Goal: Task Accomplishment & Management: Manage account settings

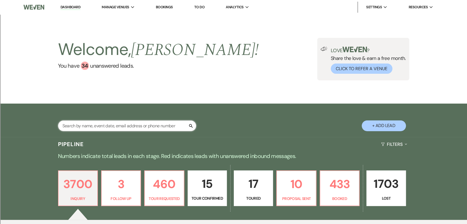
click at [153, 126] on input "text" at bounding box center [127, 125] width 138 height 11
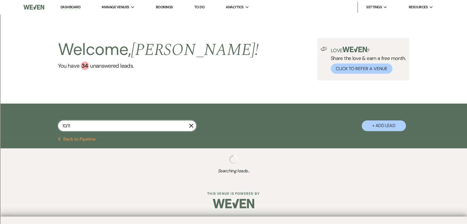
type input "10/11/"
select select "8"
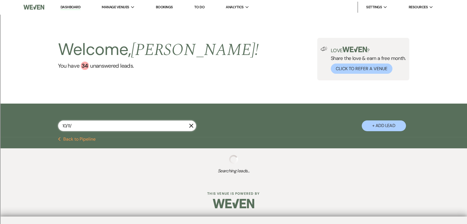
select select "8"
type input "[DATE]"
select select "8"
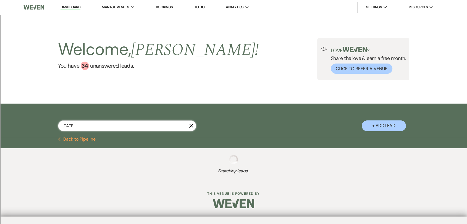
select select "8"
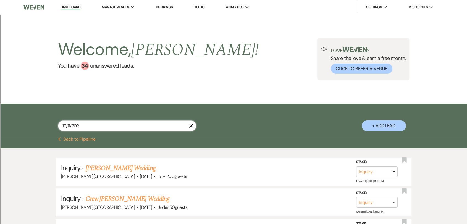
type input "[DATE]"
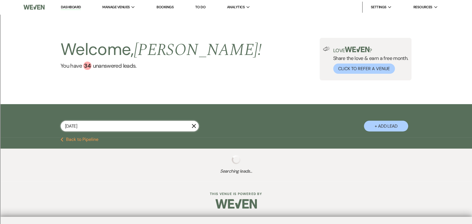
select select "8"
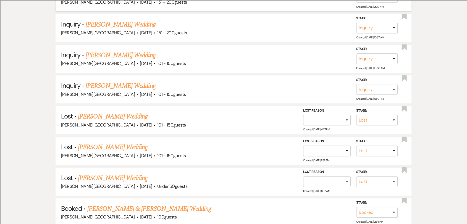
scroll to position [491, 0]
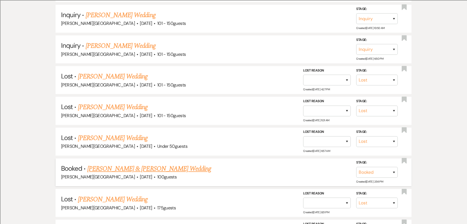
type input "[DATE]"
click at [132, 172] on link "[PERSON_NAME] & [PERSON_NAME] Wedding" at bounding box center [149, 169] width 124 height 10
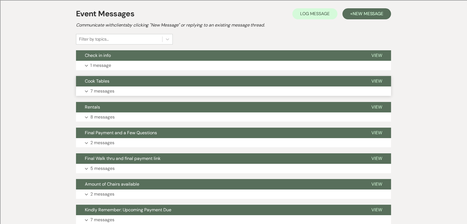
scroll to position [123, 0]
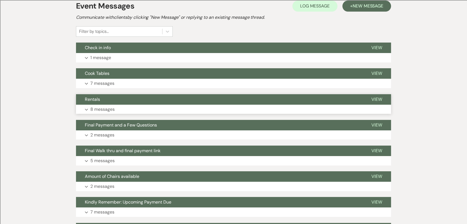
click at [172, 102] on button "Rentals" at bounding box center [219, 99] width 287 height 11
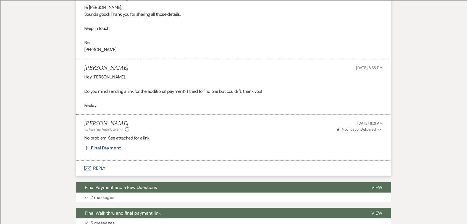
scroll to position [890, 0]
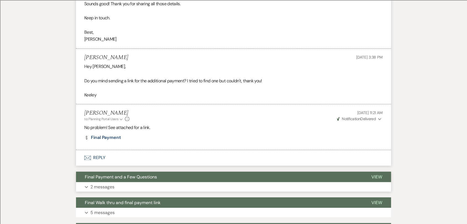
click at [141, 178] on span "Final Payment and a Few Questions" at bounding box center [121, 177] width 72 height 6
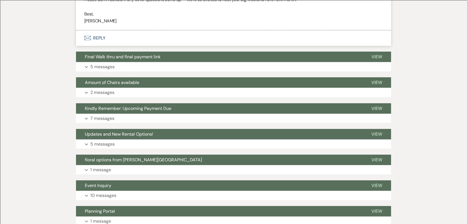
scroll to position [1610, 0]
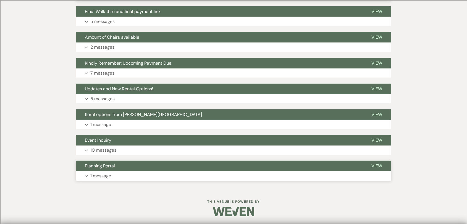
click at [155, 165] on button "Planning Portal" at bounding box center [219, 166] width 287 height 11
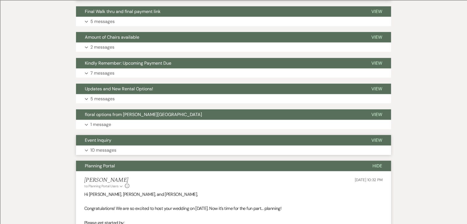
click at [173, 142] on button "Event Inquiry" at bounding box center [219, 140] width 287 height 11
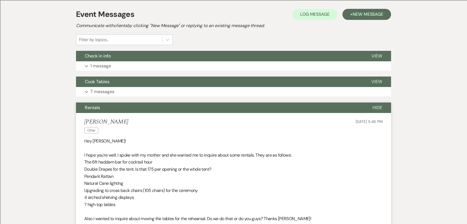
scroll to position [184, 0]
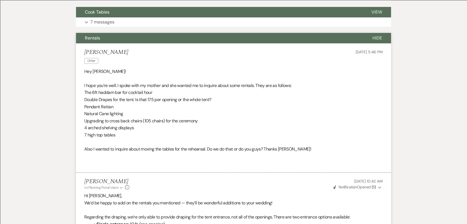
click at [78, 121] on li "Keeley Keating Other Sep 10, 2025, 5:46 PM Hey Travis! I hope you’re well. I sp…" at bounding box center [233, 107] width 315 height 129
drag, startPoint x: 85, startPoint y: 118, endPoint x: 203, endPoint y: 121, distance: 118.9
click at [203, 121] on p "Upgrading to cross back chairs (105 chairs) for the ceremony" at bounding box center [233, 120] width 298 height 7
click at [213, 132] on p "7 high top tables" at bounding box center [233, 135] width 298 height 7
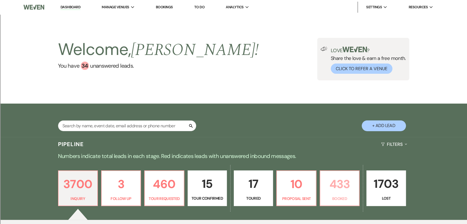
click at [324, 185] on p "433" at bounding box center [340, 184] width 32 height 19
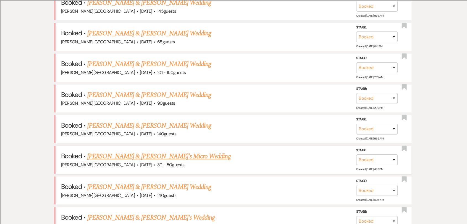
scroll to position [245, 0]
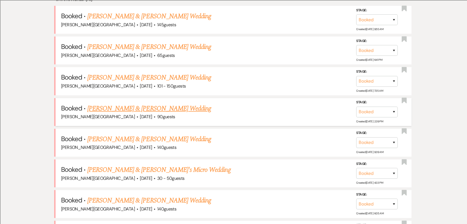
click at [181, 108] on link "[PERSON_NAME] & [PERSON_NAME] Wedding" at bounding box center [149, 109] width 124 height 10
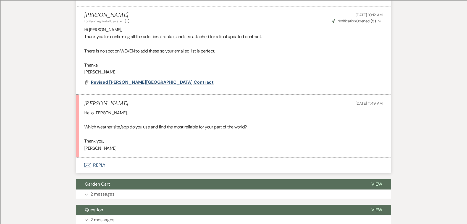
scroll to position [553, 0]
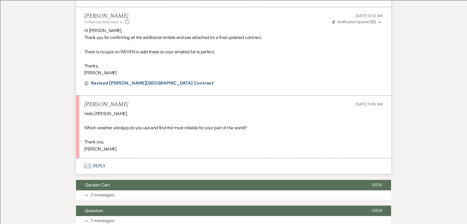
click at [99, 164] on button "Envelope Reply" at bounding box center [233, 165] width 315 height 15
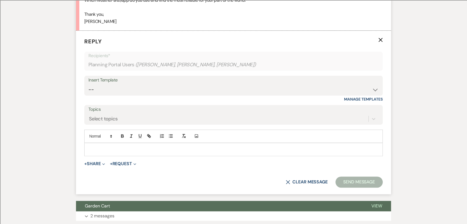
scroll to position [681, 0]
click at [142, 147] on p at bounding box center [234, 149] width 290 height 6
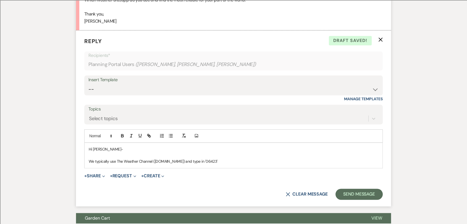
click at [195, 161] on p "We typically use The Weather Channel ([DOMAIN_NAME]) and type in '06423'" at bounding box center [234, 161] width 290 height 6
click at [210, 164] on p "We typically use The Weather Channel ([DOMAIN_NAME]) and type ''06423'" at bounding box center [234, 161] width 290 height 6
click at [195, 160] on p "We typically use The Weather Channel ([DOMAIN_NAME]) and type ''06423'" at bounding box center [234, 161] width 290 height 6
click at [212, 161] on p "We typically use The Weather Channel ([DOMAIN_NAME]) and type '06423'" at bounding box center [234, 161] width 290 height 6
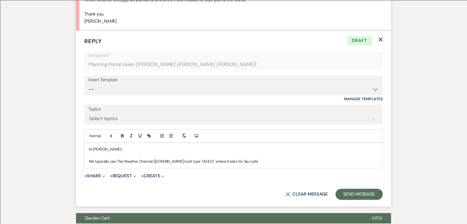
click at [252, 159] on p "We typically use The Weather Channel ([DOMAIN_NAME]) and type '06423' where it …" at bounding box center [234, 161] width 290 height 6
click at [184, 161] on p "We typically use The Weather Channel ([DOMAIN_NAME]) and type '06423' where it …" at bounding box center [234, 161] width 290 height 6
drag, startPoint x: 210, startPoint y: 161, endPoint x: 252, endPoint y: 160, distance: 42.0
click at [252, 160] on p "We typically use The Weather Channel ([DOMAIN_NAME]), then type '06423' where i…" at bounding box center [234, 161] width 290 height 6
copy p "where it asks for 'zip code'"
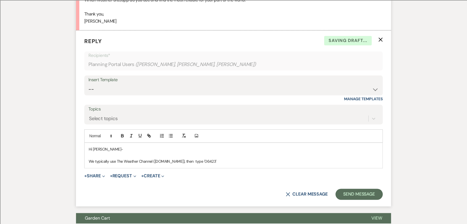
click at [185, 161] on p "We typically use The Weather Channel ([DOMAIN_NAME]), then type '06423'" at bounding box center [234, 161] width 290 height 6
click at [237, 161] on p "We typically use The Weather Channel ([DOMAIN_NAME]), then where it asks for 'z…" at bounding box center [234, 161] width 290 height 6
click at [262, 161] on p "We typically use The Weather Channel ([DOMAIN_NAME]), then where it asks for 'z…" at bounding box center [234, 161] width 290 height 6
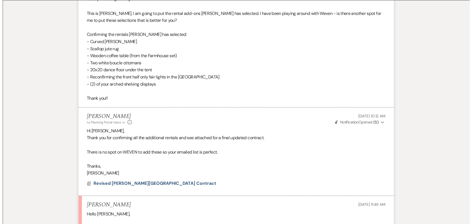
scroll to position [496, 0]
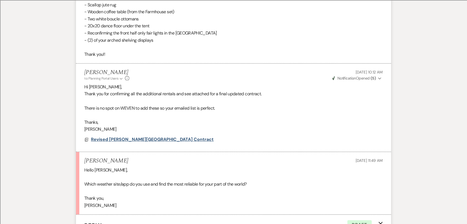
click at [153, 140] on span "Revised [PERSON_NAME][GEOGRAPHIC_DATA] Contract" at bounding box center [152, 140] width 123 height 6
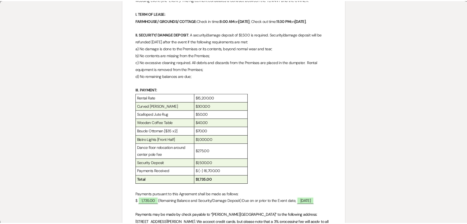
scroll to position [0, 0]
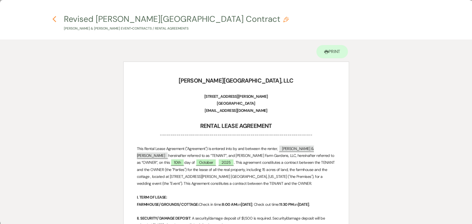
click at [53, 17] on icon "Previous" at bounding box center [54, 19] width 4 height 7
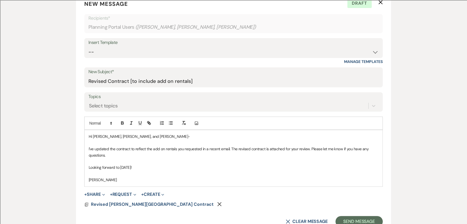
scroll to position [159, 0]
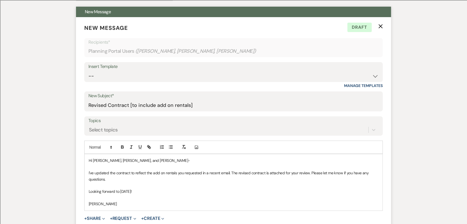
click at [380, 27] on icon "X" at bounding box center [380, 26] width 4 height 4
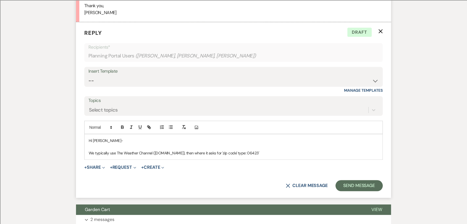
scroll to position [435, 0]
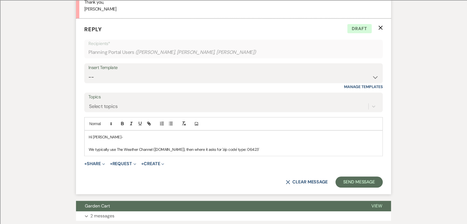
click at [268, 146] on p "We typically use The Weather Channel ([DOMAIN_NAME]), then where it asks for 'z…" at bounding box center [234, 149] width 290 height 6
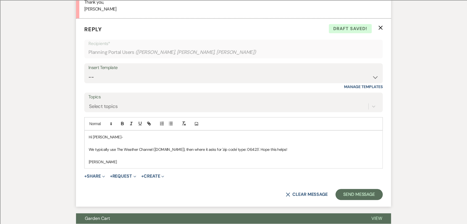
click at [253, 150] on p "We typically use The Weather Channel ([DOMAIN_NAME]), then where it asks for 'z…" at bounding box center [234, 149] width 290 height 6
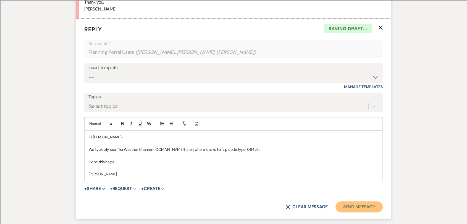
click at [377, 206] on button "Send Message" at bounding box center [359, 206] width 47 height 11
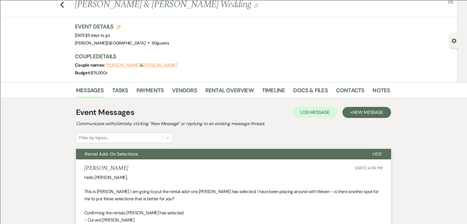
scroll to position [0, 0]
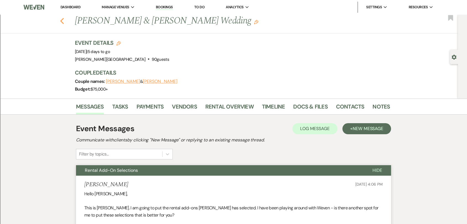
click at [64, 23] on icon "Previous" at bounding box center [62, 21] width 4 height 7
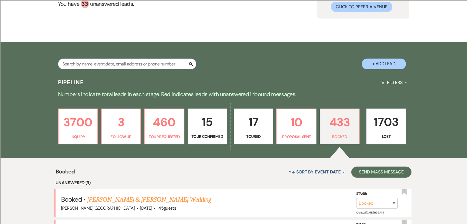
scroll to position [61, 0]
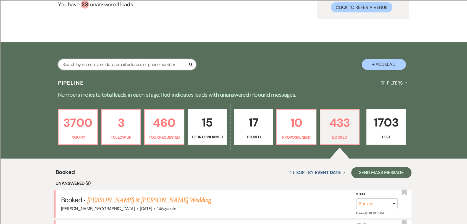
click at [142, 59] on input "text" at bounding box center [127, 64] width 138 height 11
type input "[DATE]"
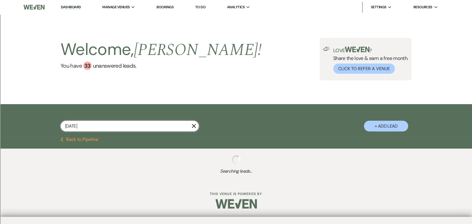
select select "8"
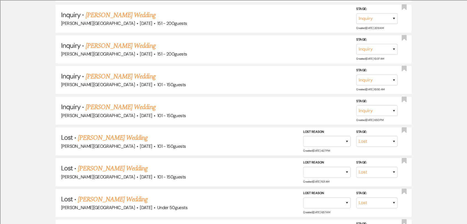
scroll to position [491, 0]
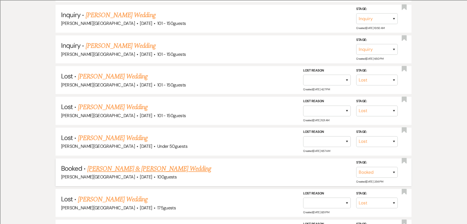
click at [138, 172] on link "[PERSON_NAME] & [PERSON_NAME] Wedding" at bounding box center [149, 169] width 124 height 10
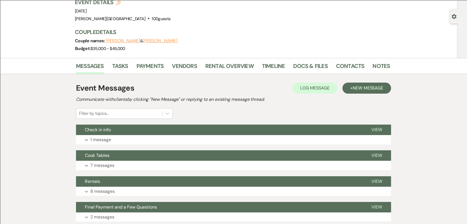
scroll to position [31, 0]
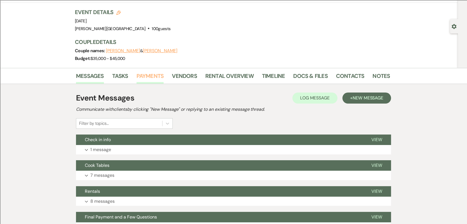
click at [160, 78] on link "Payments" at bounding box center [150, 78] width 27 height 12
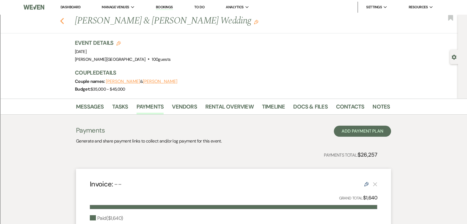
click at [63, 21] on use "button" at bounding box center [62, 21] width 4 height 6
select select "8"
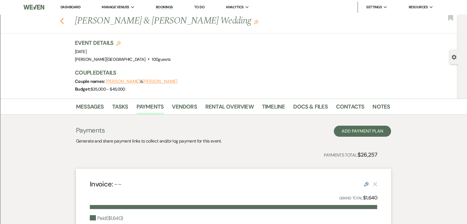
select select "8"
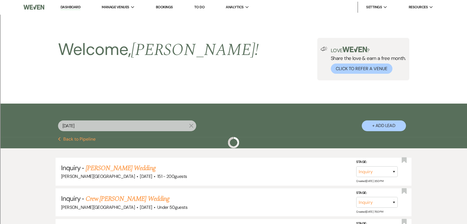
scroll to position [491, 0]
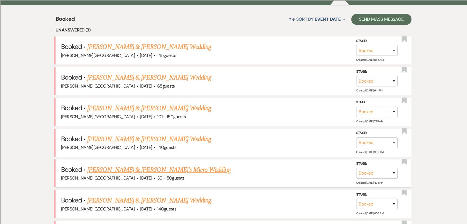
scroll to position [61, 0]
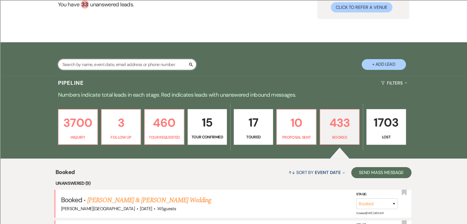
click at [112, 60] on input "text" at bounding box center [127, 64] width 138 height 11
type input "[DATE]"
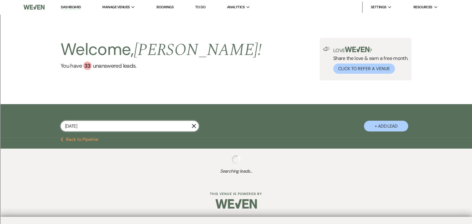
select select "2"
select select "8"
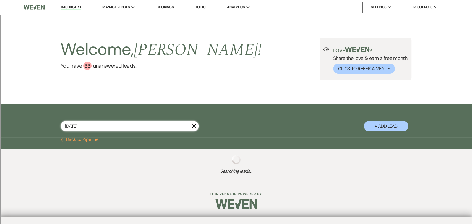
select select "2"
select select "8"
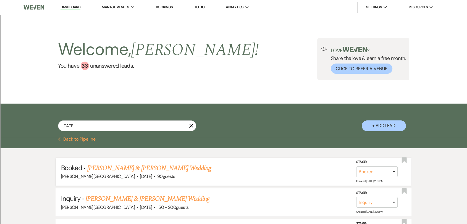
click at [173, 168] on link "[PERSON_NAME] & [PERSON_NAME] Wedding" at bounding box center [149, 168] width 124 height 10
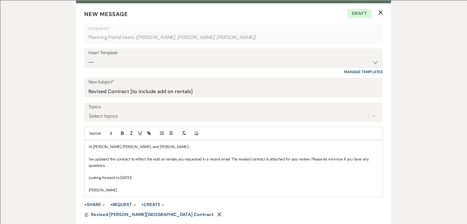
scroll to position [153, 0]
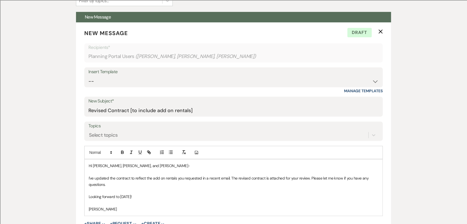
click at [381, 30] on icon "X" at bounding box center [380, 31] width 4 height 4
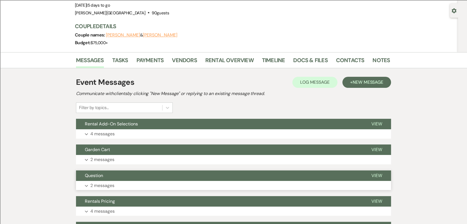
scroll to position [31, 0]
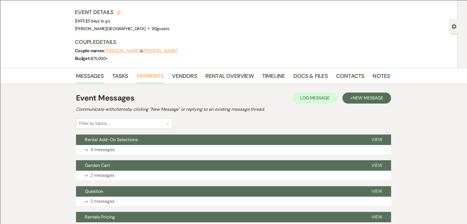
click at [157, 78] on link "Payments" at bounding box center [150, 78] width 27 height 12
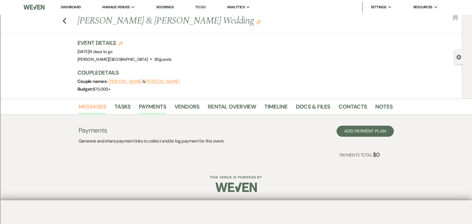
click at [88, 106] on link "Messages" at bounding box center [92, 108] width 28 height 12
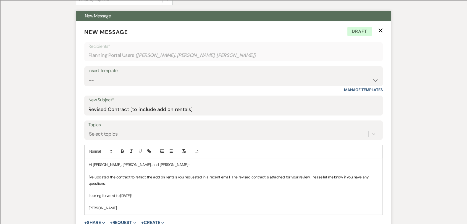
scroll to position [153, 0]
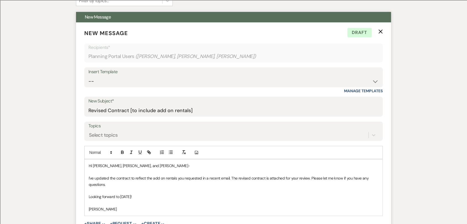
click at [382, 31] on icon "X" at bounding box center [380, 31] width 4 height 4
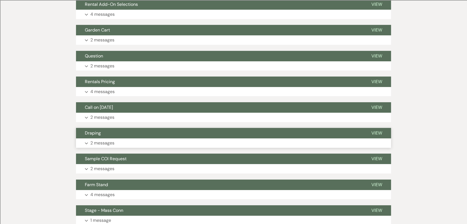
scroll to position [123, 0]
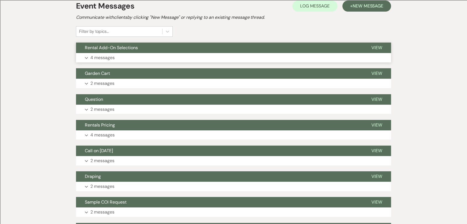
click at [135, 53] on button "Expand 4 messages" at bounding box center [233, 57] width 315 height 9
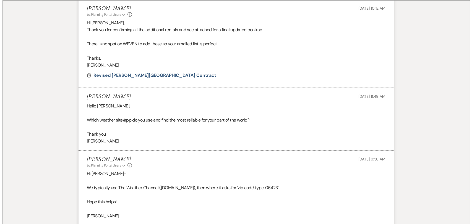
scroll to position [307, 0]
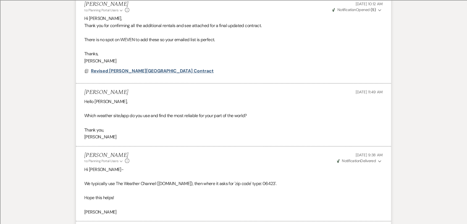
click at [120, 70] on span "Revised [PERSON_NAME][GEOGRAPHIC_DATA] Contract" at bounding box center [152, 71] width 123 height 6
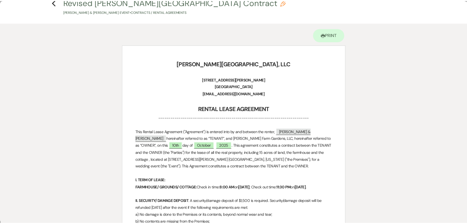
scroll to position [0, 0]
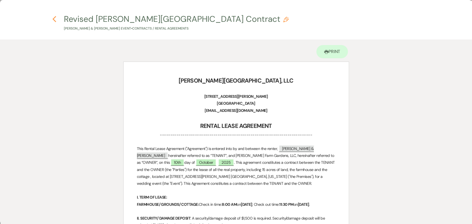
click at [53, 18] on icon "Previous" at bounding box center [54, 19] width 4 height 7
